Goal: Find specific page/section: Find specific page/section

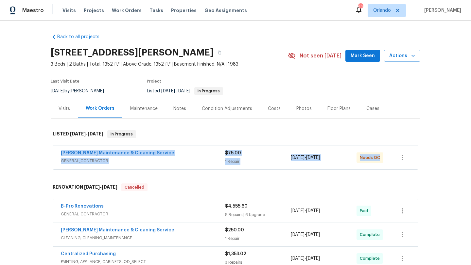
drag, startPoint x: 57, startPoint y: 151, endPoint x: 374, endPoint y: 164, distance: 317.1
click at [380, 164] on div "[PERSON_NAME] Maintenance & Cleaning Service GENERAL_CONTRACTOR $75.00 1 Repair…" at bounding box center [235, 158] width 365 height 24
copy div "[PERSON_NAME] Maintenance & Cleaning Service GENERAL_CONTRACTOR $75.00 1 Repair…"
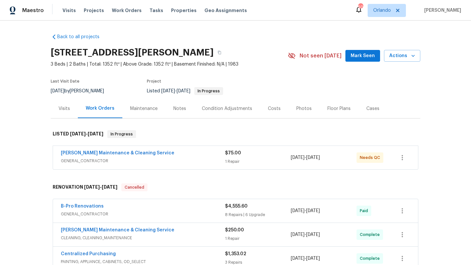
click at [200, 157] on div "[PERSON_NAME] Maintenance & Cleaning Service" at bounding box center [143, 154] width 164 height 8
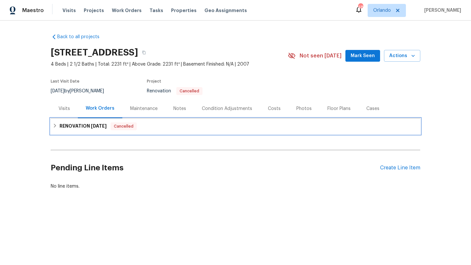
click at [85, 127] on h6 "RENOVATION [DATE]" at bounding box center [83, 127] width 47 height 8
